Goal: Information Seeking & Learning: Find specific fact

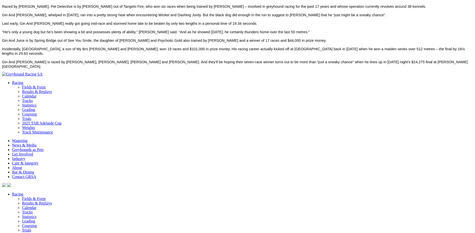
scroll to position [450, 0]
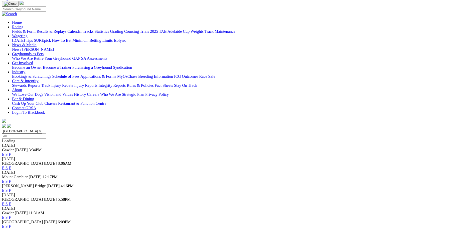
scroll to position [25, 0]
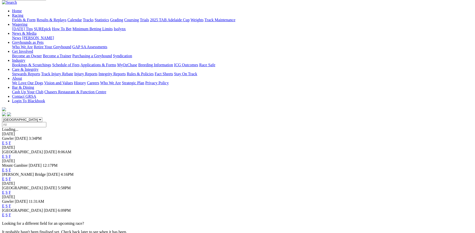
scroll to position [37, 0]
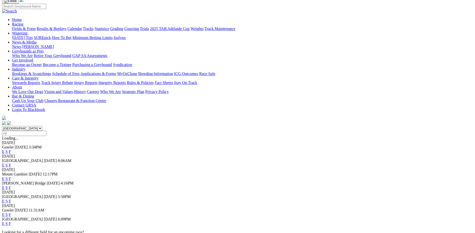
click at [11, 186] on link "F" at bounding box center [10, 188] width 2 height 4
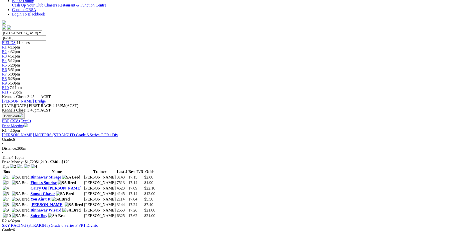
scroll to position [75, 0]
